Goal: Answer question/provide support: Share knowledge or assist other users

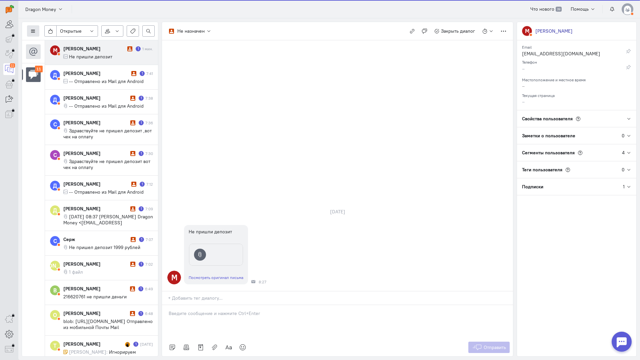
click at [33, 30] on icon at bounding box center [33, 31] width 5 height 5
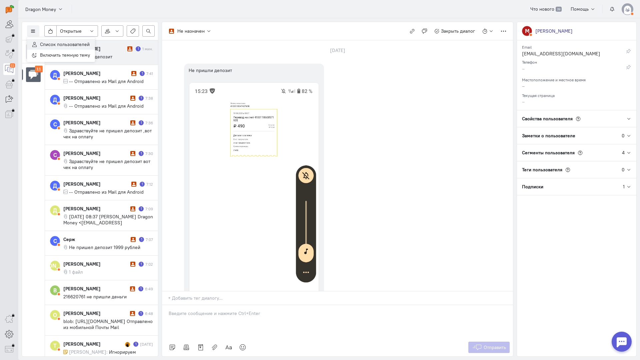
click at [49, 42] on span "Список пользователей" at bounding box center [65, 44] width 50 height 6
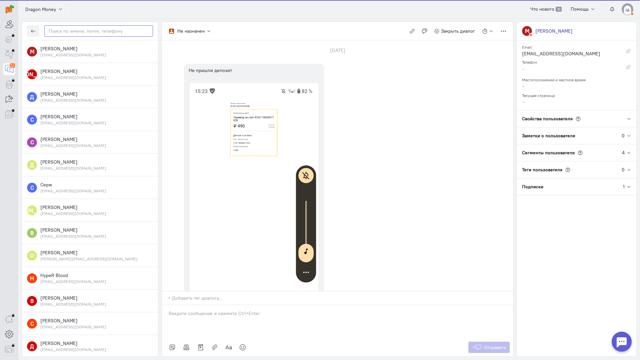
click at [77, 31] on input "text" at bounding box center [98, 30] width 109 height 11
paste input "kirill.shlapak2"
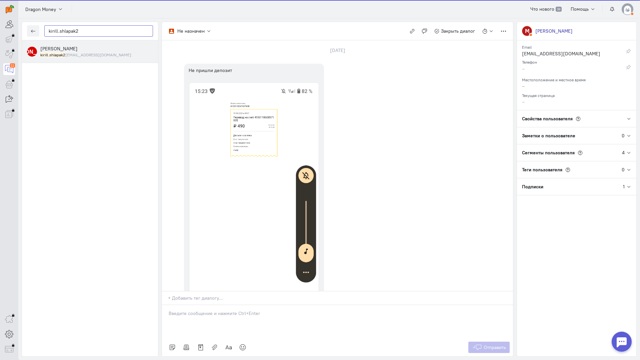
type input "kirill.shlapak2"
click at [74, 51] on span "[PERSON_NAME]" at bounding box center [58, 49] width 37 height 6
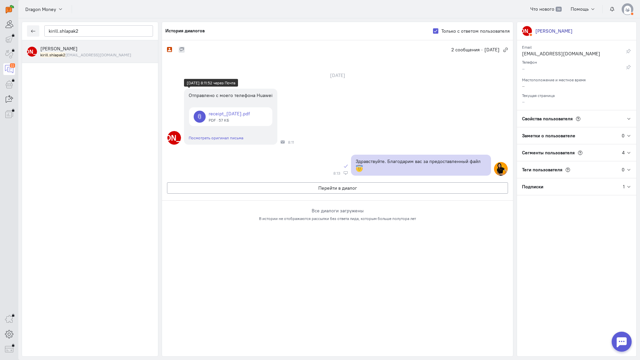
click at [235, 114] on link at bounding box center [230, 116] width 83 height 19
